Goal: Go to known website: Access a specific website the user already knows

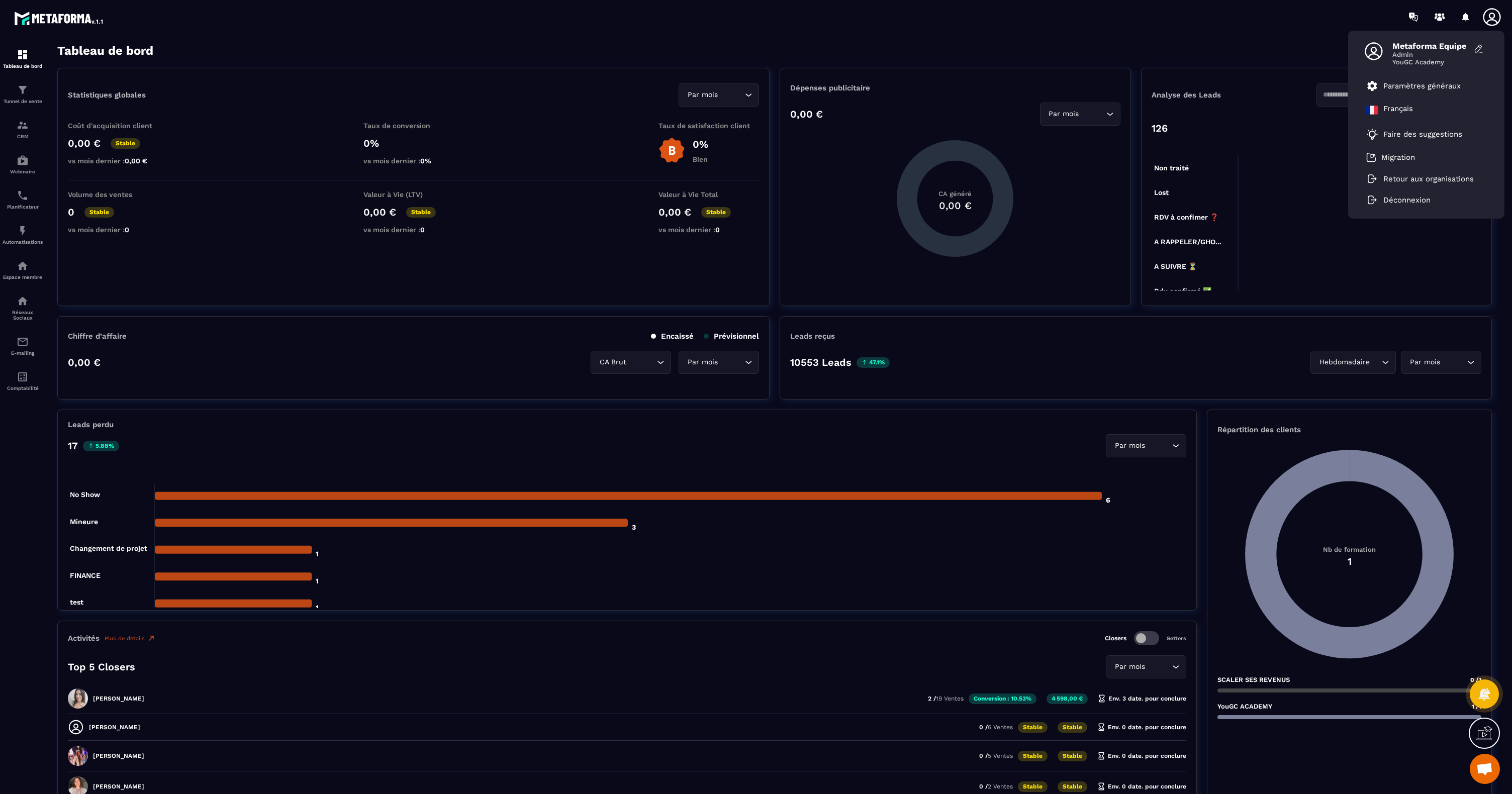
click at [1492, 21] on icon at bounding box center [1491, 17] width 20 height 20
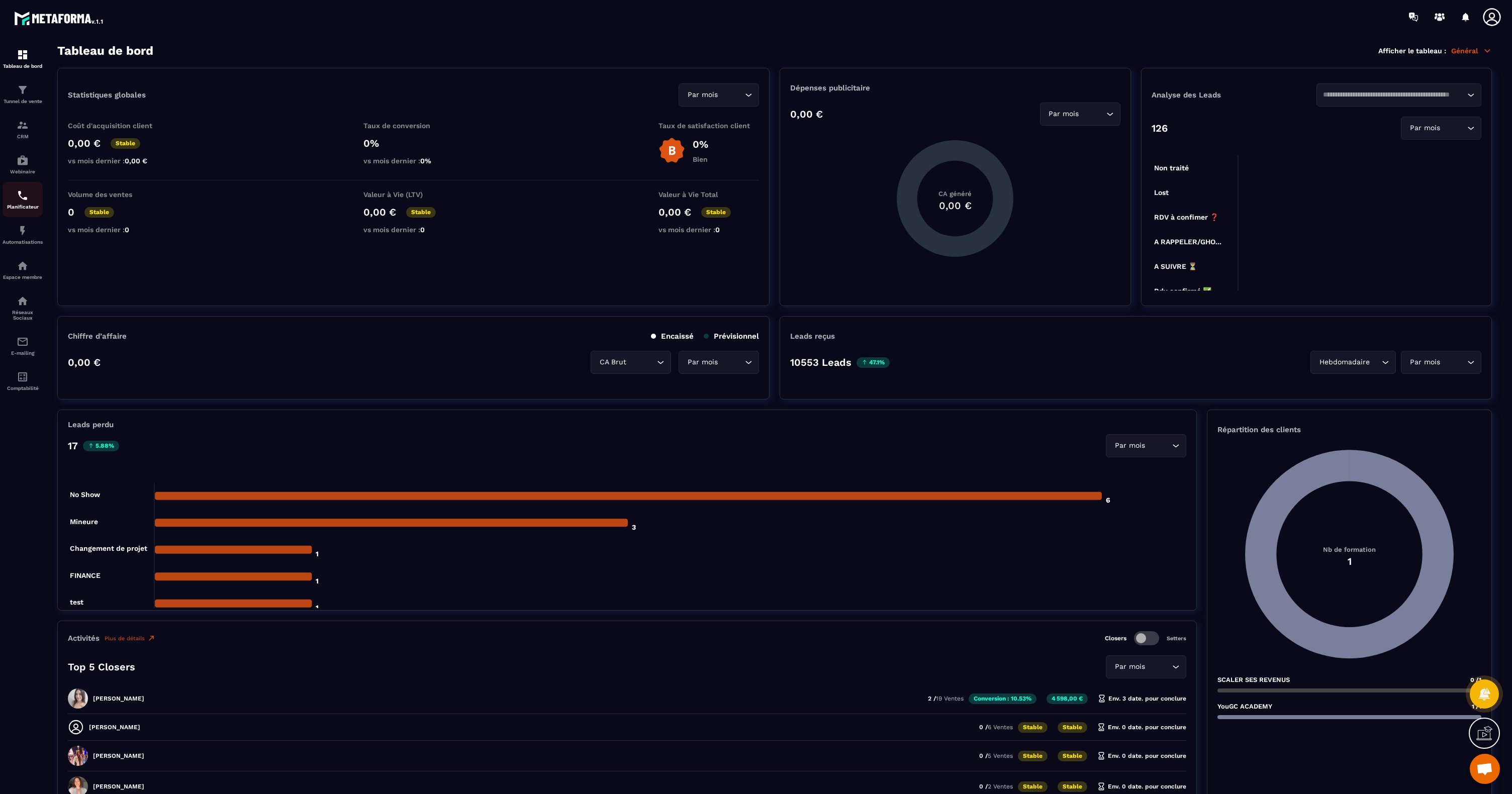
click at [19, 200] on img at bounding box center [23, 196] width 12 height 12
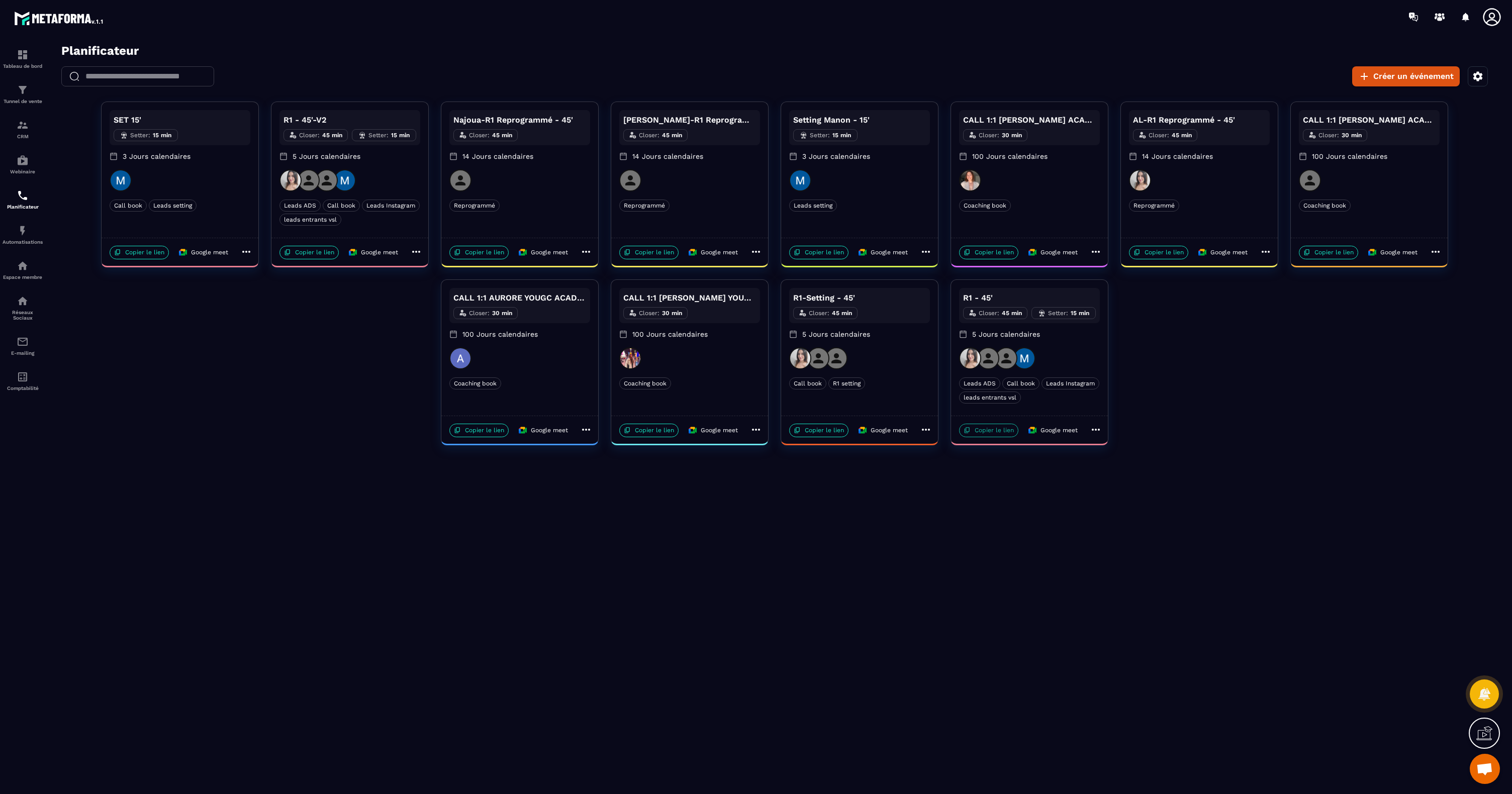
click at [993, 429] on p "Copier le lien" at bounding box center [988, 430] width 59 height 14
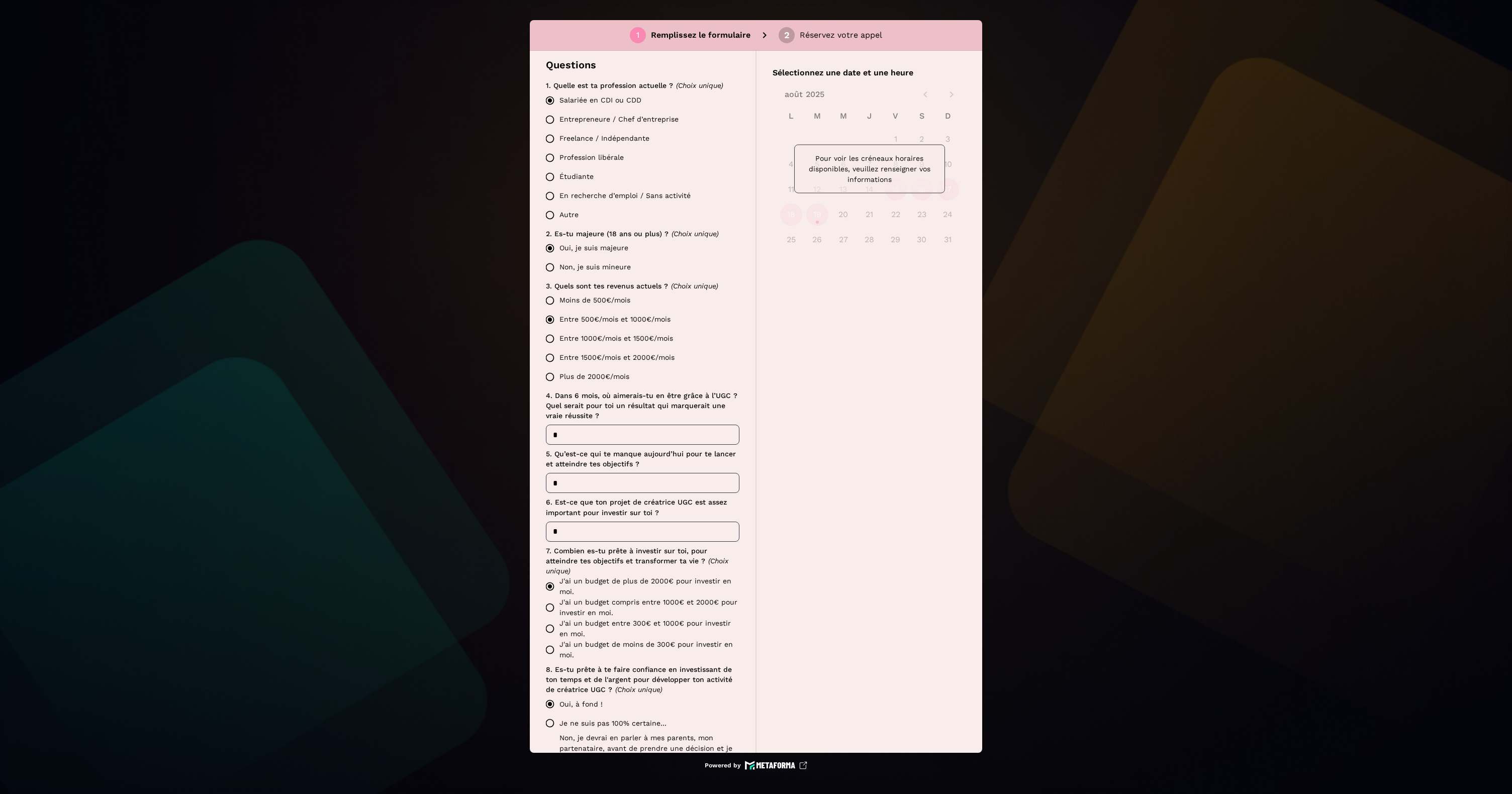
scroll to position [233, 0]
